Goal: Task Accomplishment & Management: Use online tool/utility

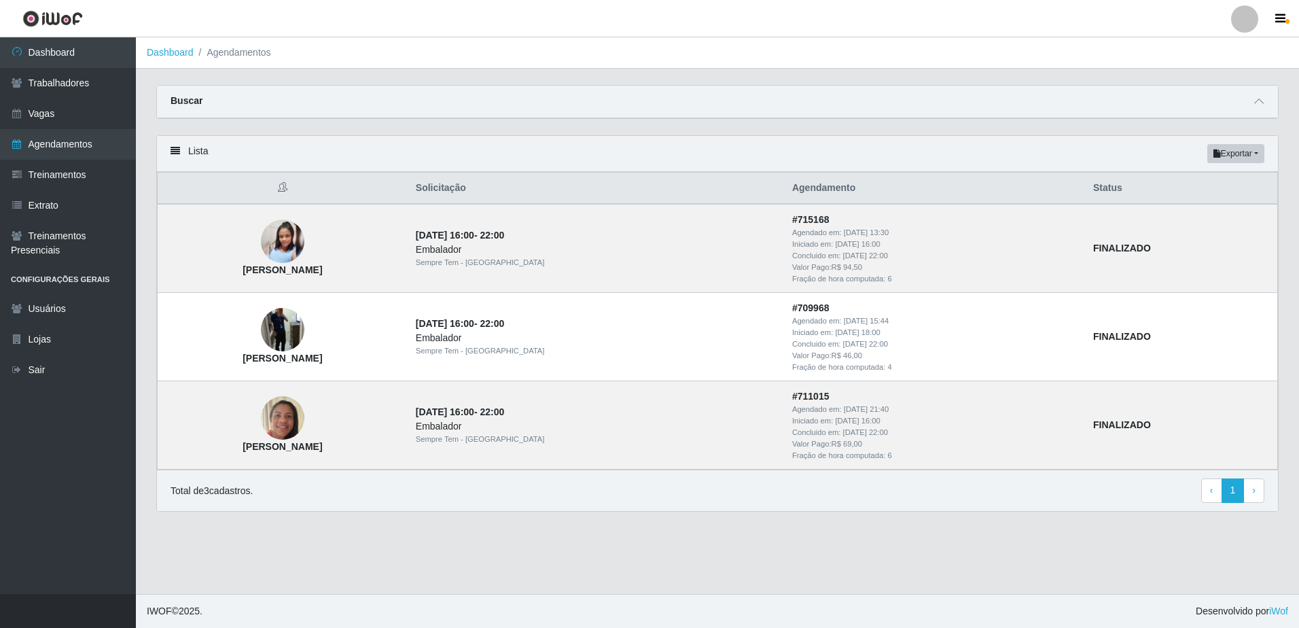
click at [956, 532] on main "Dashboard Agendamentos Carregando... Buscar Início em 2025-08-01 Término em 202…" at bounding box center [717, 315] width 1163 height 557
click at [54, 156] on link "Agendamentos" at bounding box center [68, 144] width 136 height 31
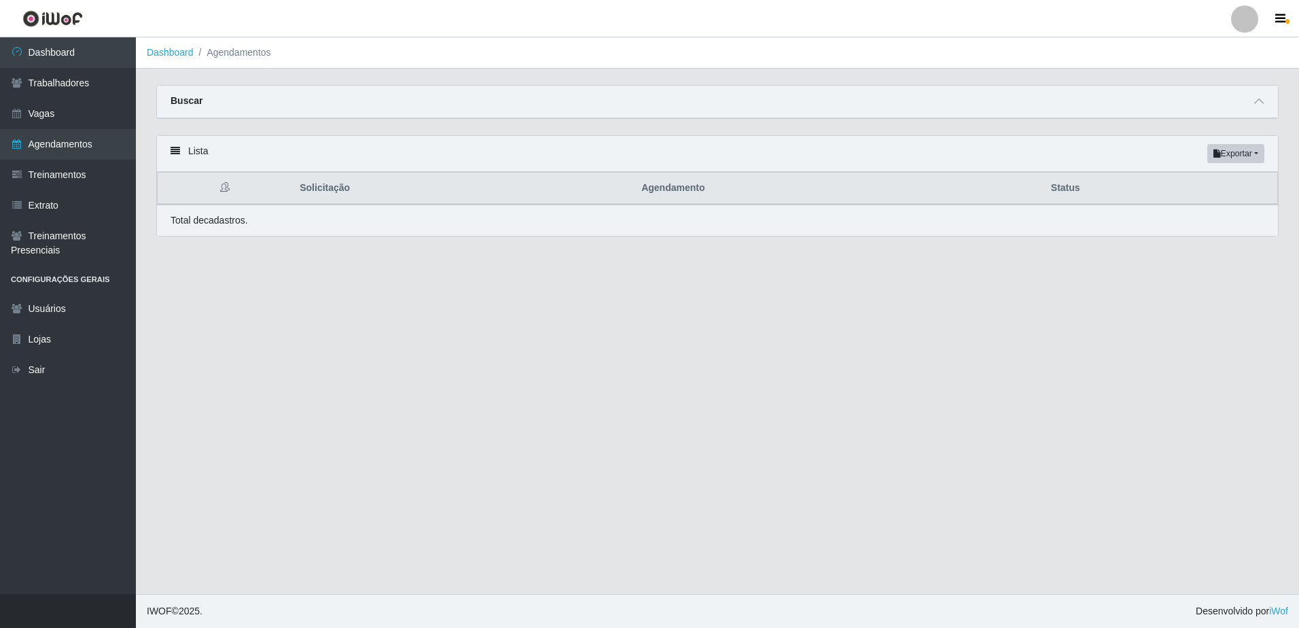
click at [1144, 101] on div "Buscar" at bounding box center [717, 102] width 1121 height 33
click at [1258, 99] on icon at bounding box center [1260, 102] width 10 height 10
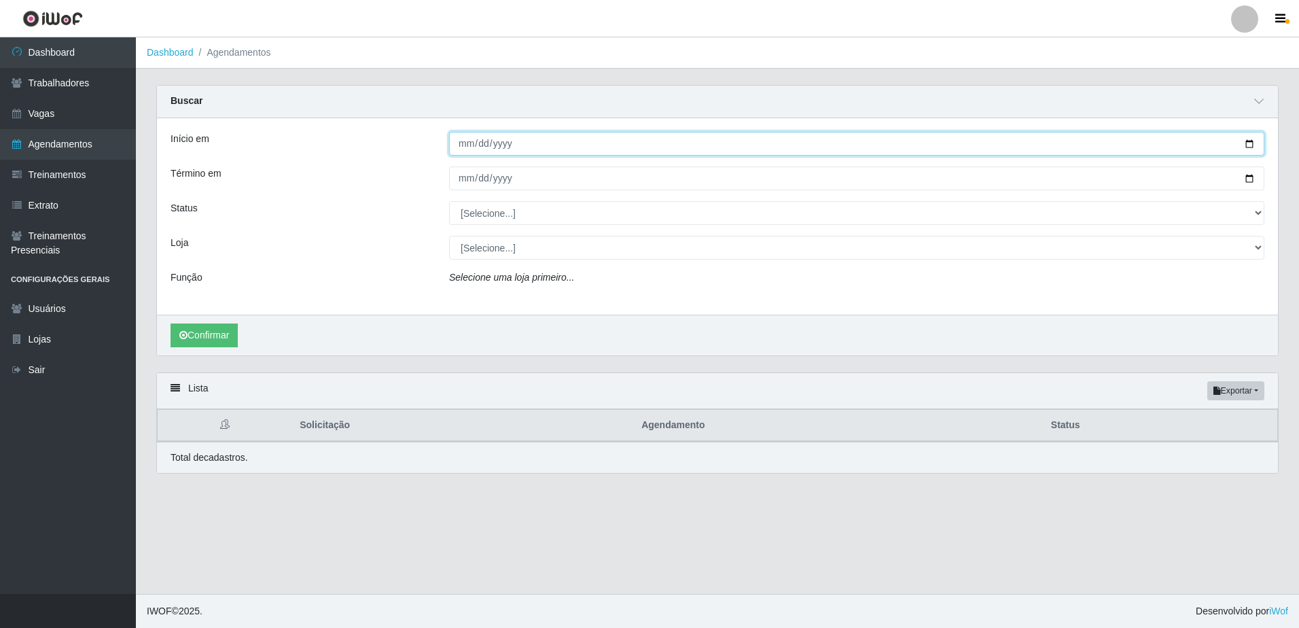
click at [530, 143] on input "Início em" at bounding box center [857, 144] width 816 height 24
type input "[DATE]"
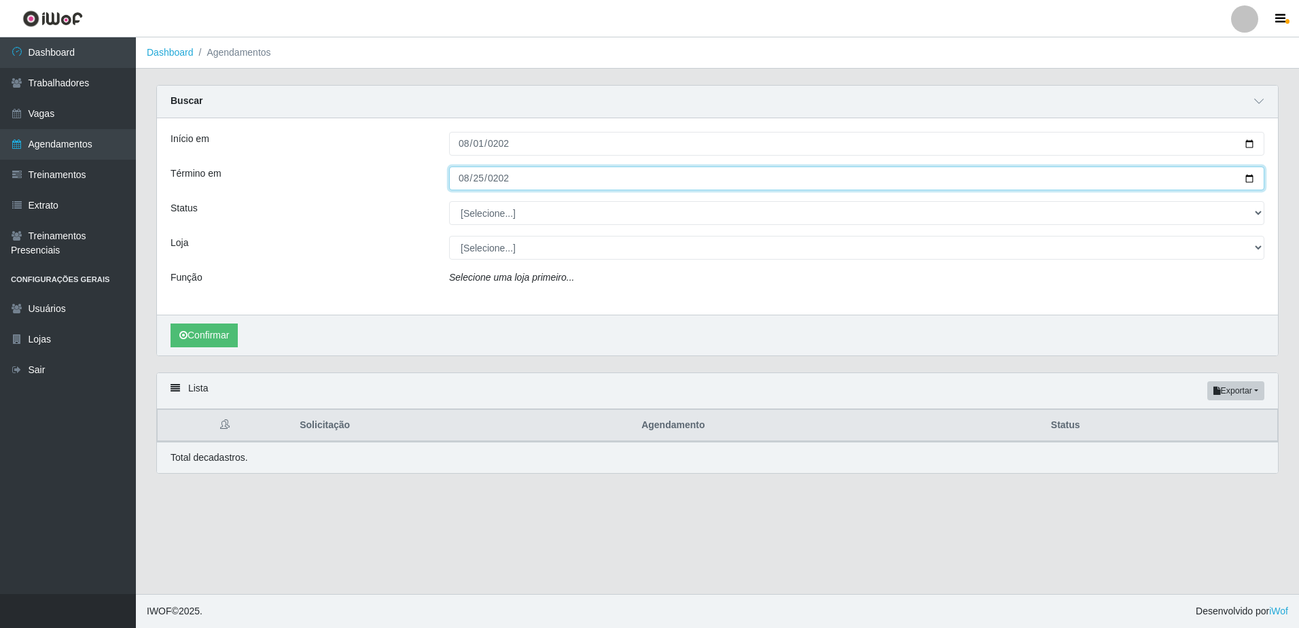
type input "[DATE]"
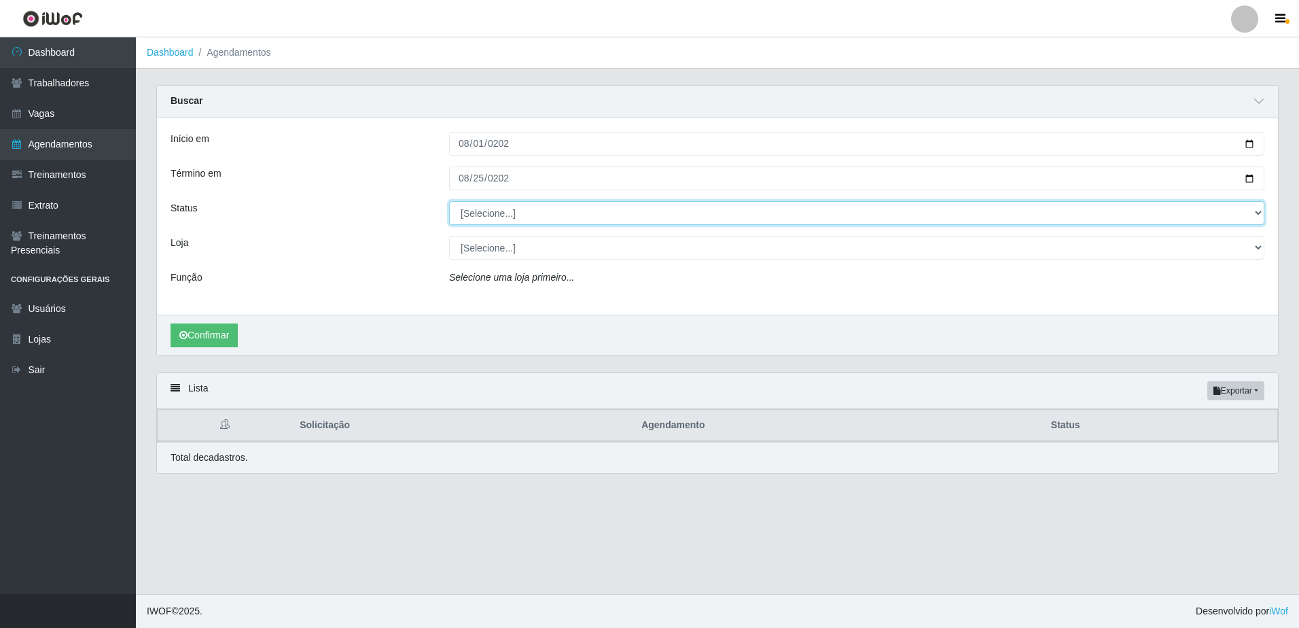
click at [647, 210] on select "[Selecione...] AGENDADO AGUARDANDO LIBERAR EM ANDAMENTO EM REVISÃO FINALIZADO C…" at bounding box center [857, 213] width 816 height 24
select select "FINALIZADO"
click at [449, 202] on select "[Selecione...] AGENDADO AGUARDANDO LIBERAR EM ANDAMENTO EM REVISÃO FINALIZADO C…" at bounding box center [857, 213] width 816 height 24
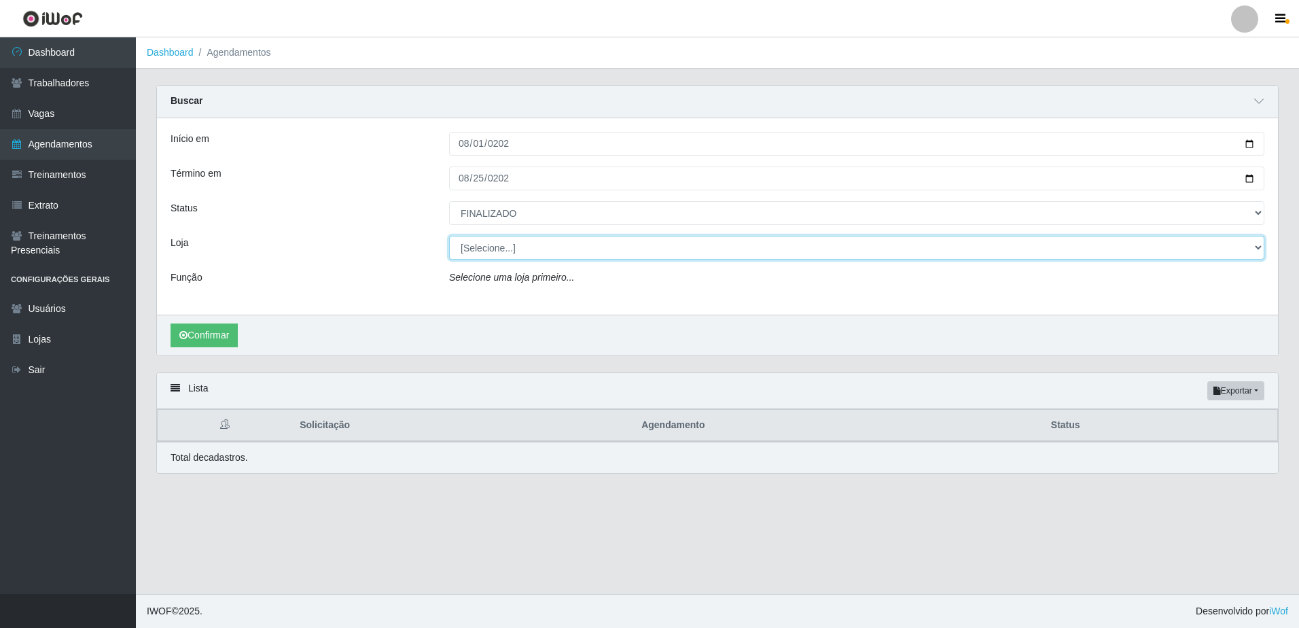
click at [541, 253] on select "[Selecione...] [GEOGRAPHIC_DATA] - [GEOGRAPHIC_DATA] [GEOGRAPHIC_DATA] - [GEOGR…" at bounding box center [857, 248] width 816 height 24
select select "509"
click at [449, 236] on select "[Selecione...] [GEOGRAPHIC_DATA] - [GEOGRAPHIC_DATA] [GEOGRAPHIC_DATA] - [GEOGR…" at bounding box center [857, 248] width 816 height 24
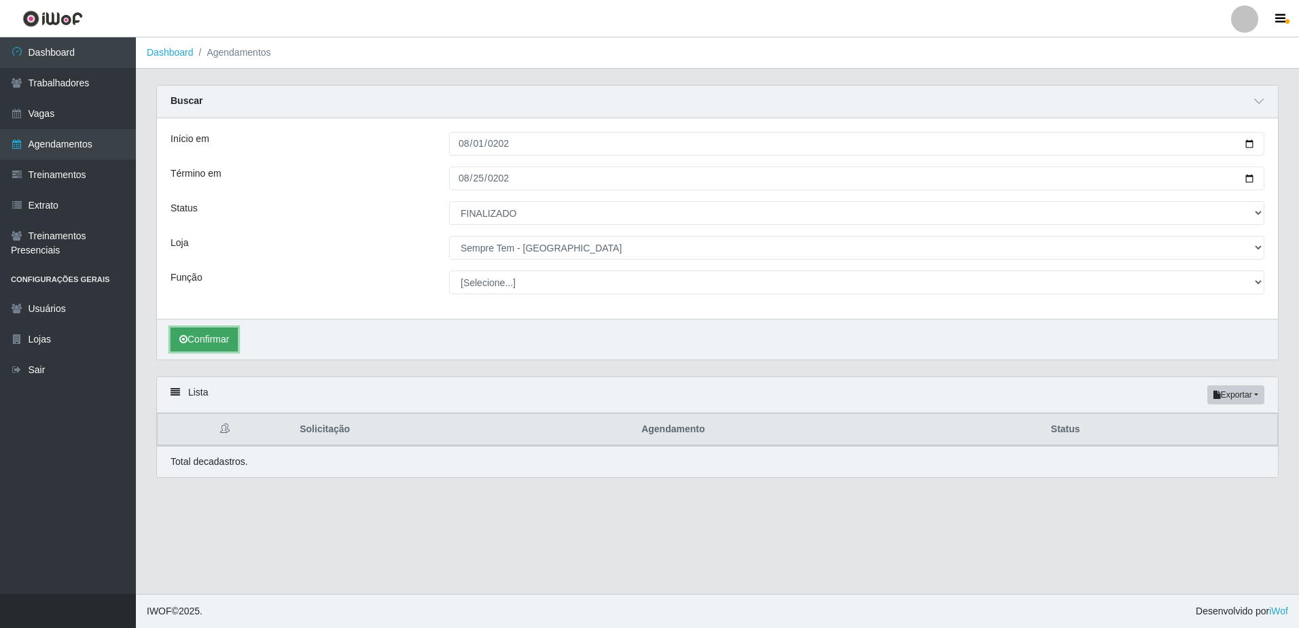
click at [235, 343] on button "Confirmar" at bounding box center [204, 340] width 67 height 24
click at [228, 340] on button "Confirmar" at bounding box center [204, 340] width 67 height 24
click at [220, 338] on button "Confirmar" at bounding box center [204, 340] width 67 height 24
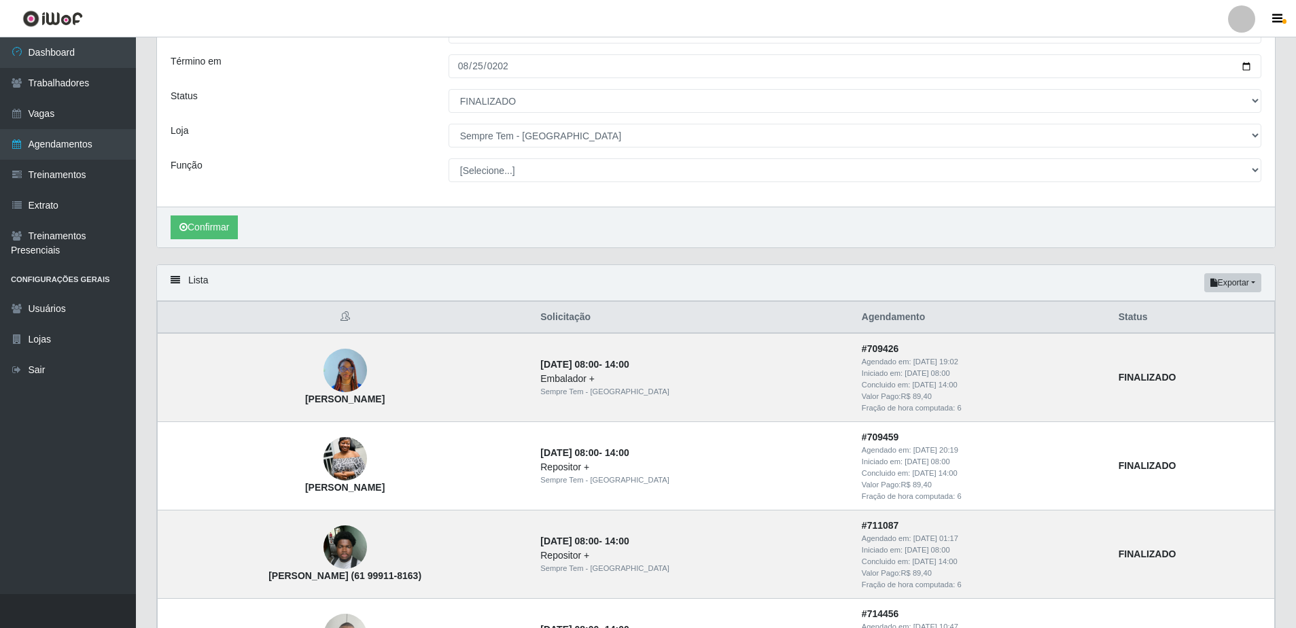
scroll to position [136, 0]
